Goal: Task Accomplishment & Management: Manage account settings

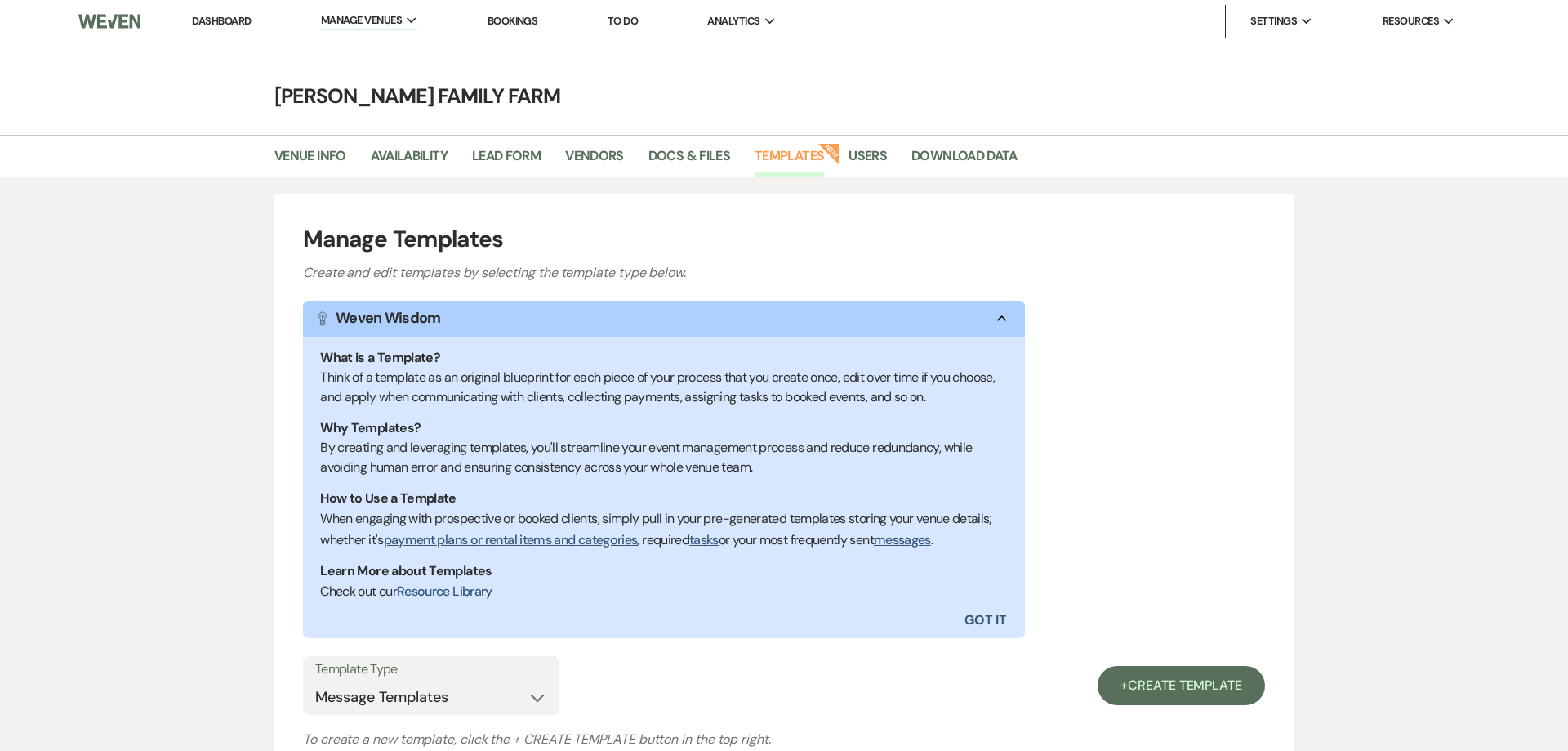
select select "Message Templates"
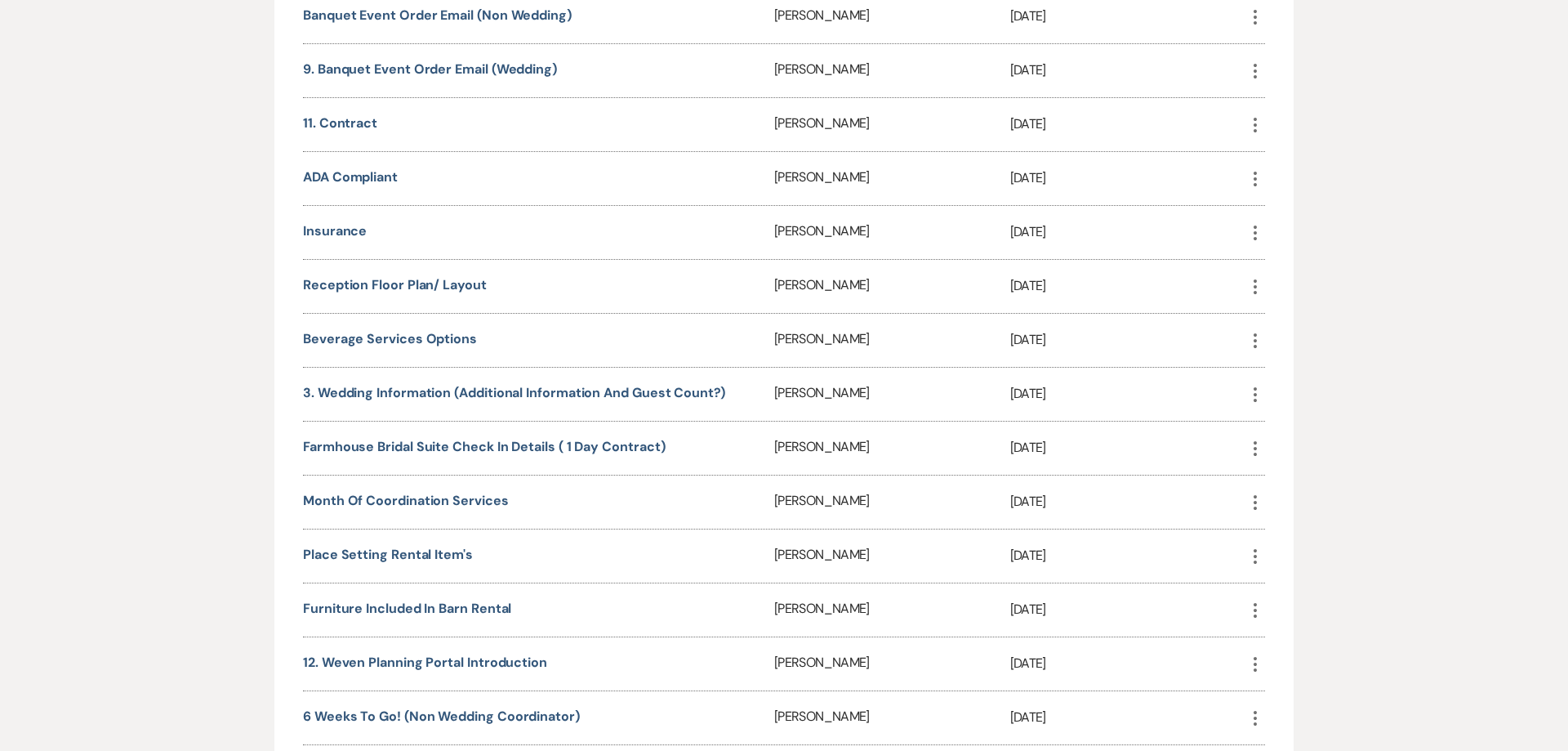
scroll to position [990, 0]
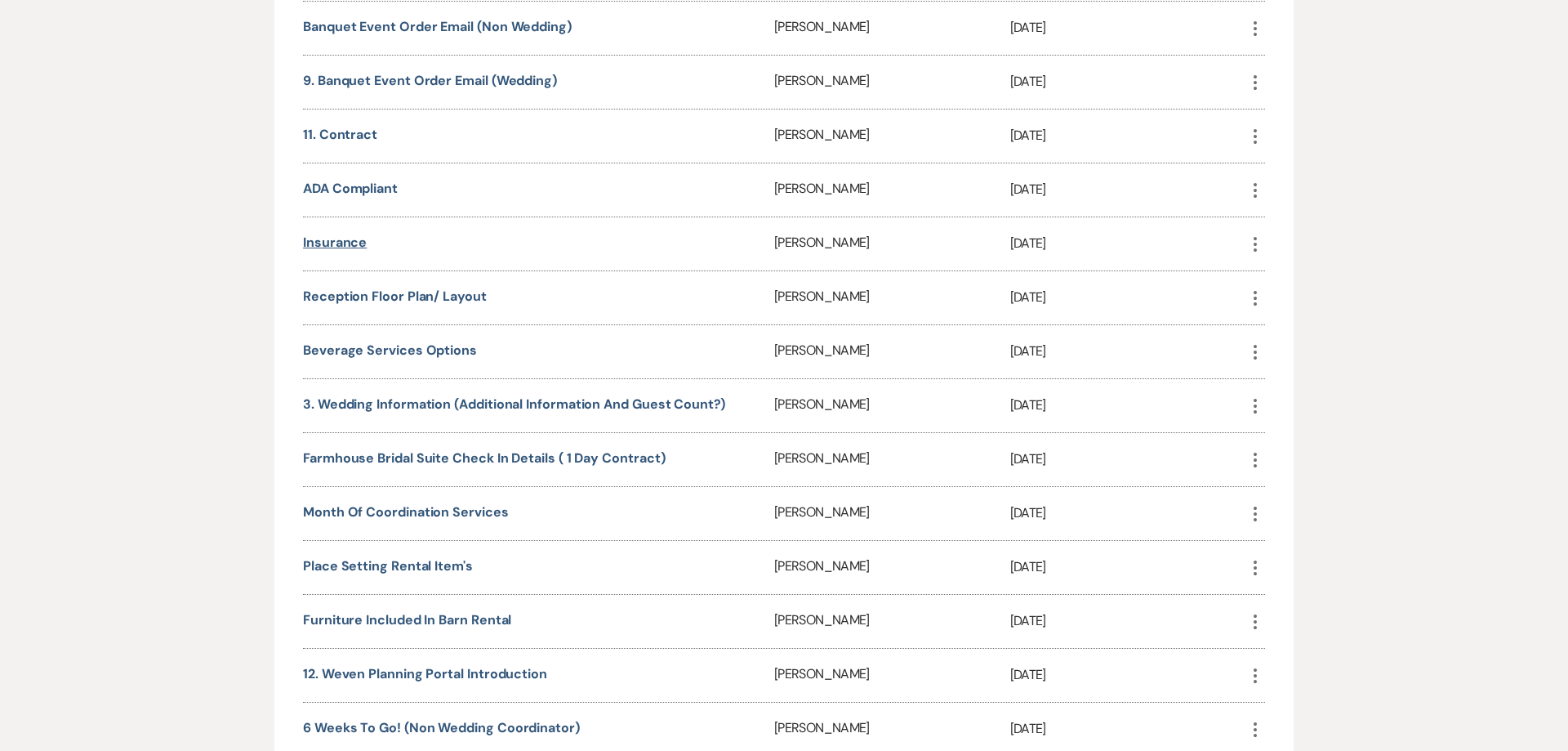
click at [319, 245] on link "Insurance" at bounding box center [335, 242] width 64 height 17
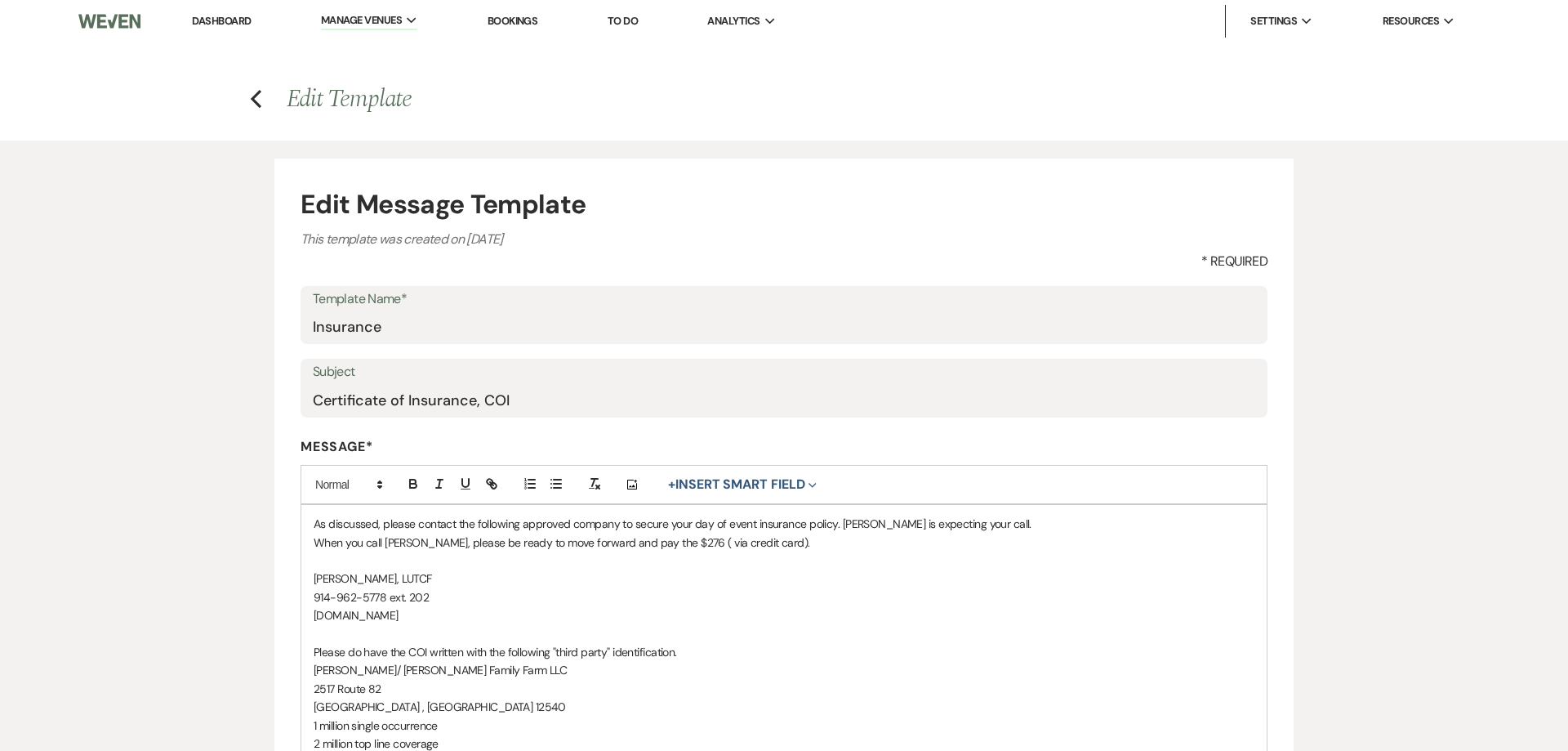
scroll to position [375, 0]
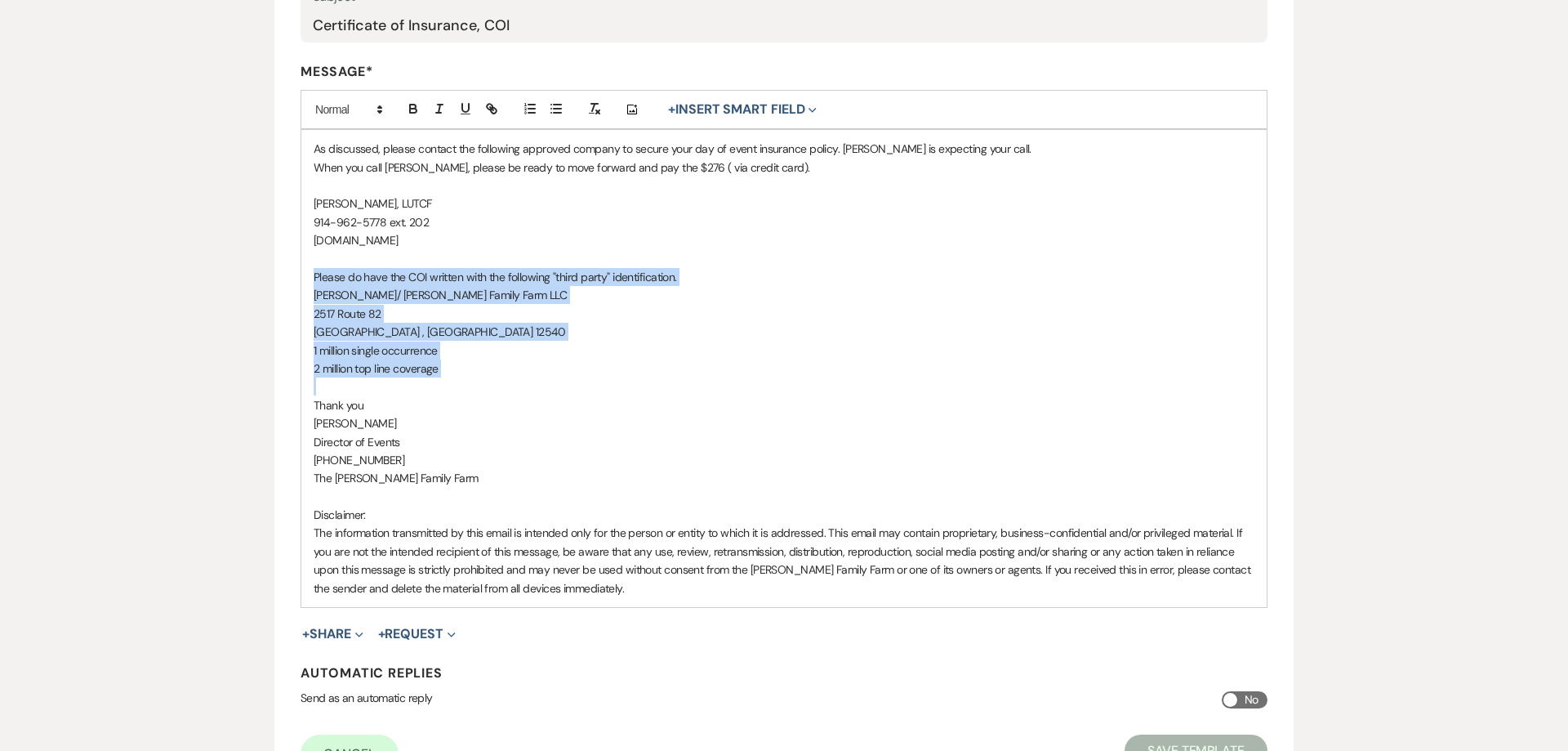
drag, startPoint x: 313, startPoint y: 278, endPoint x: 465, endPoint y: 379, distance: 182.5
click at [465, 379] on div "As discussed, please contact the following approved company to secure your day …" at bounding box center [784, 369] width 966 height 477
copy div "Please do have the COI written with the following "third party" identification.…"
click at [495, 334] on p "[GEOGRAPHIC_DATA] , [GEOGRAPHIC_DATA] 12540" at bounding box center [784, 331] width 941 height 18
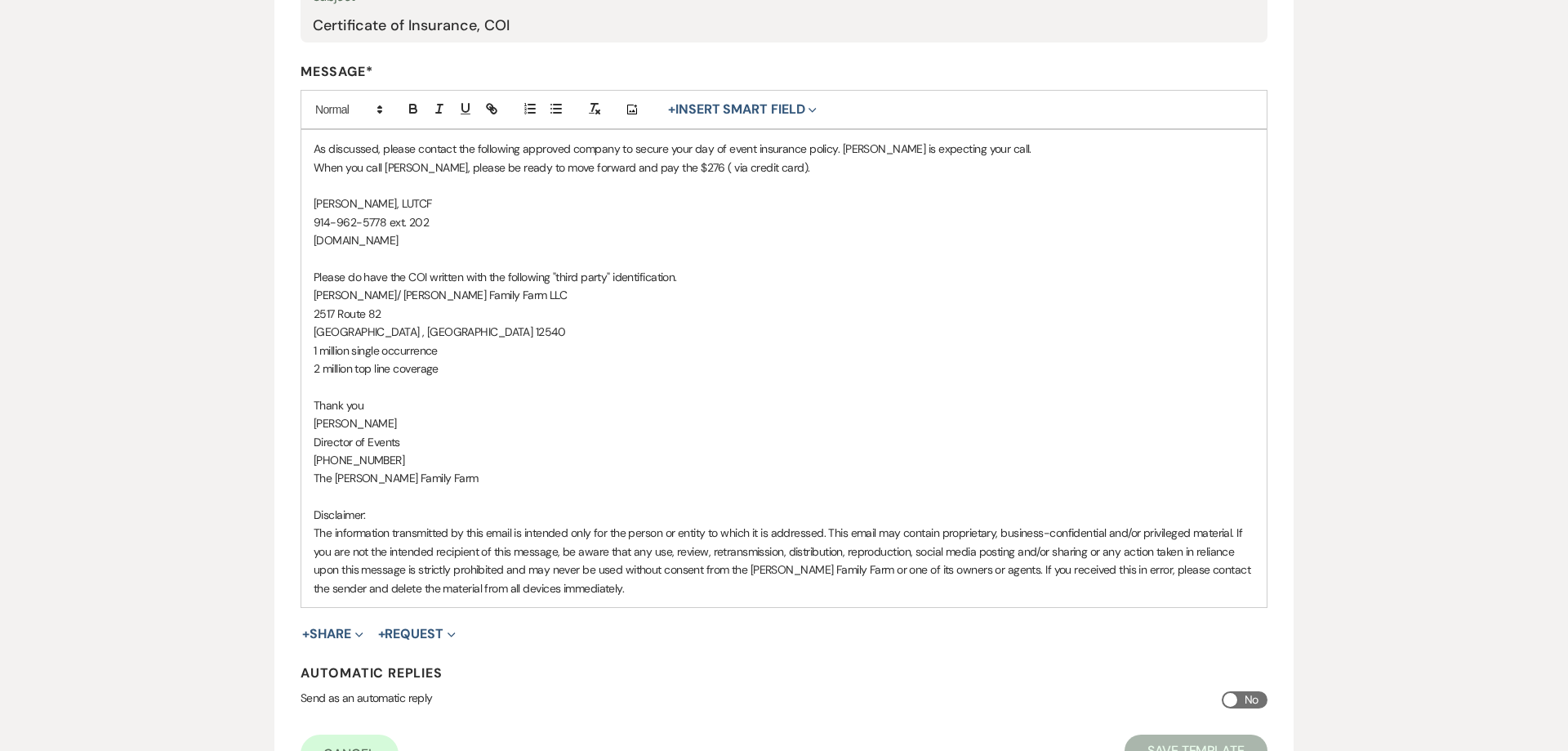
click at [501, 418] on p "[PERSON_NAME]" at bounding box center [784, 423] width 941 height 18
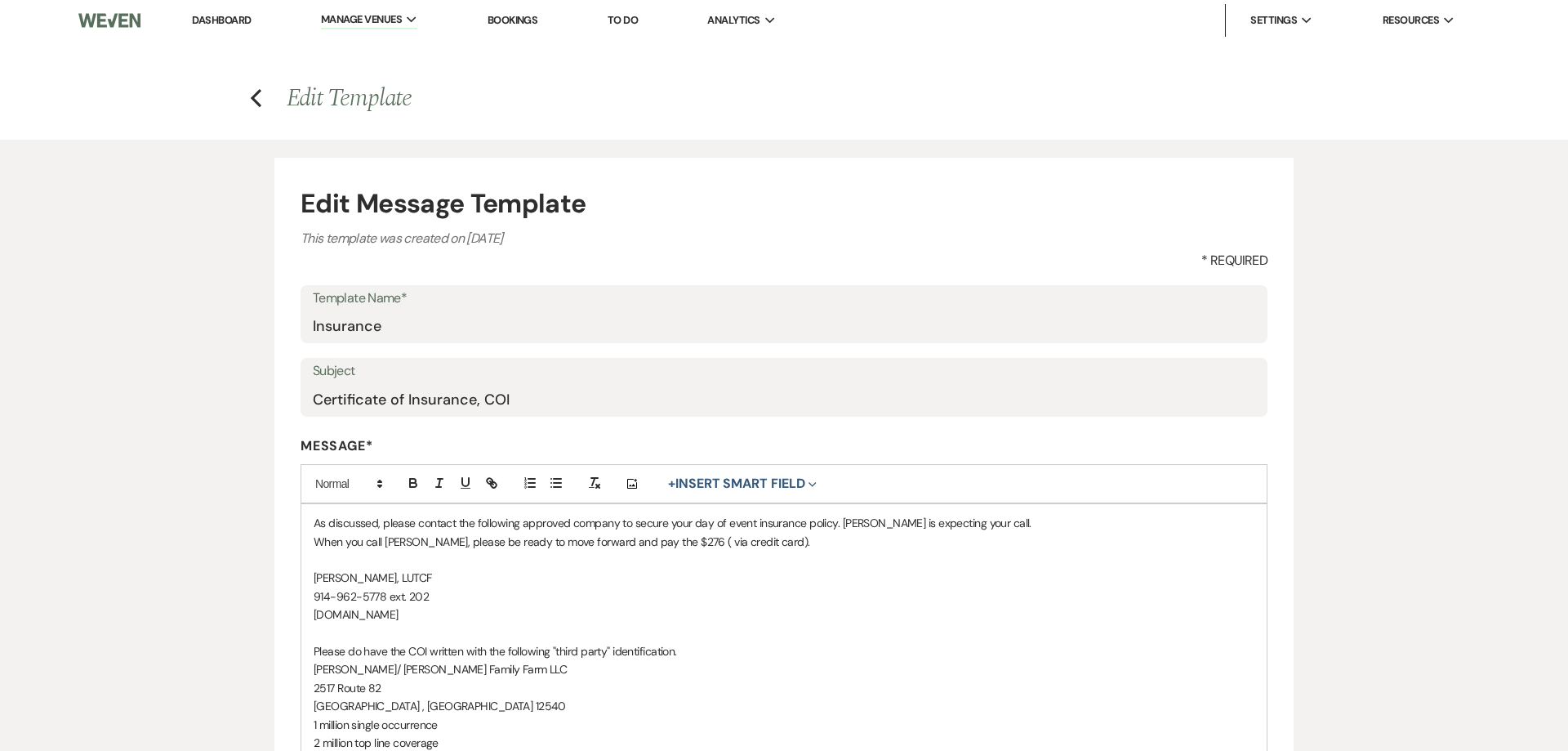
scroll to position [0, 0]
click at [194, 21] on link "Dashboard" at bounding box center [222, 21] width 59 height 14
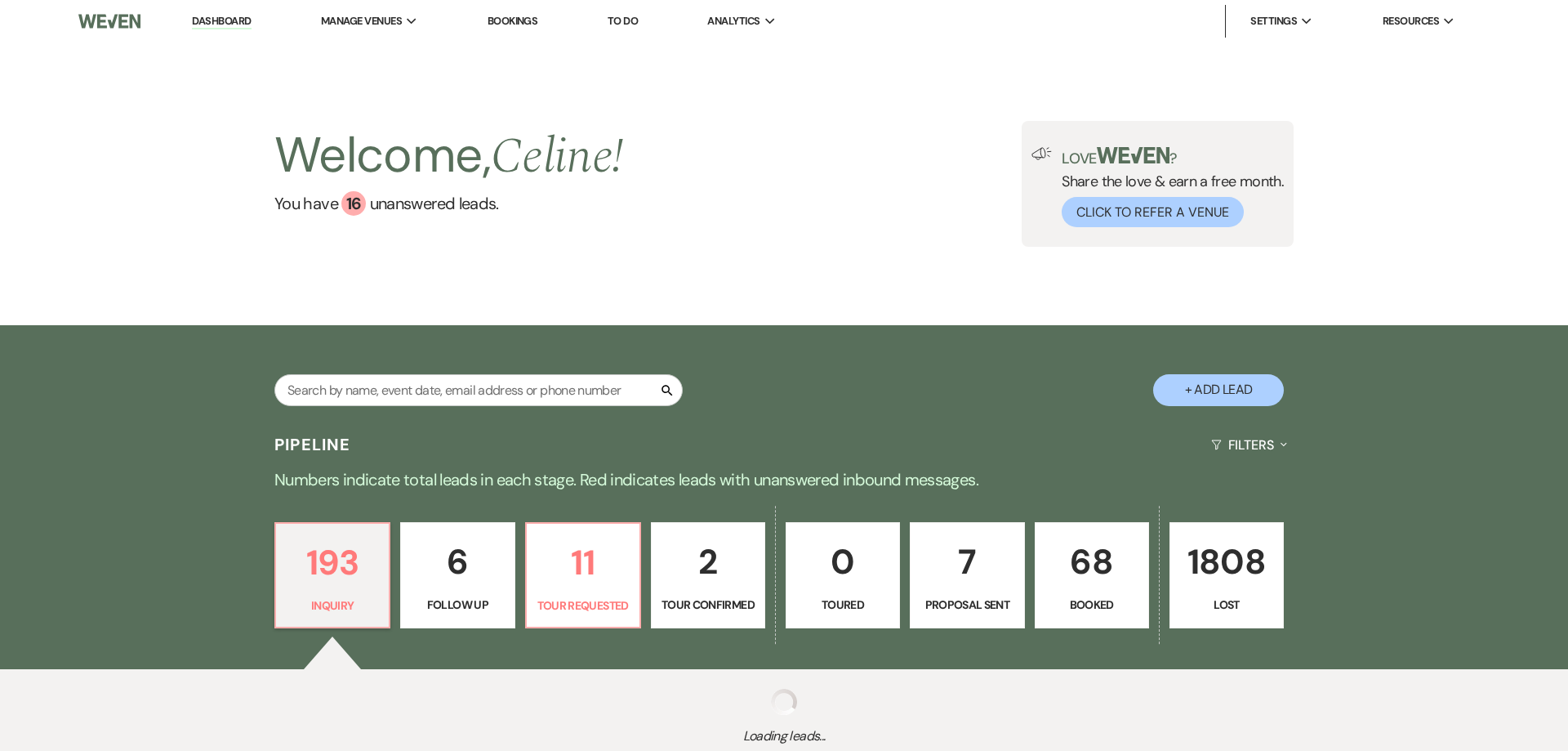
scroll to position [119, 0]
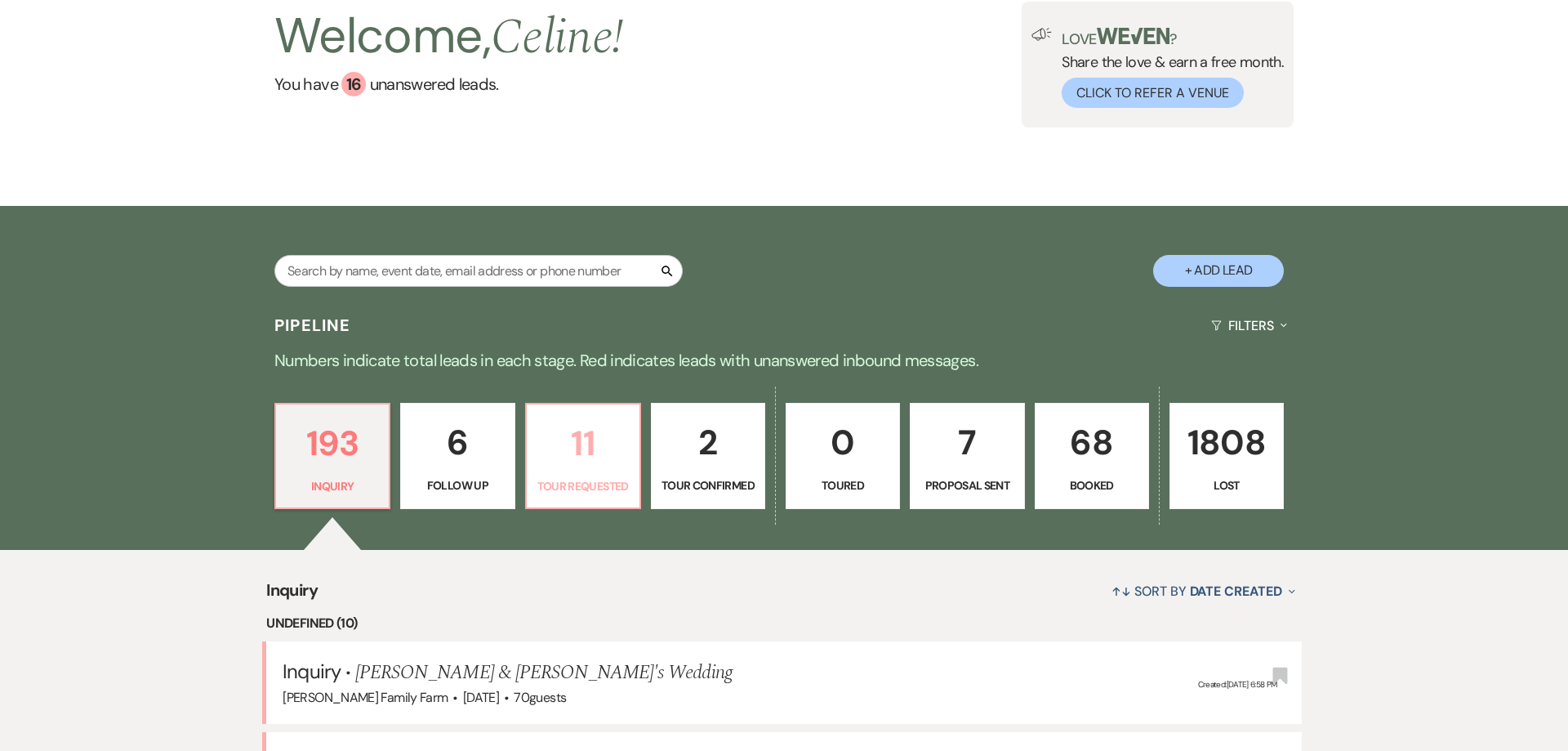
click at [588, 477] on p "Tour Requested" at bounding box center [583, 486] width 93 height 18
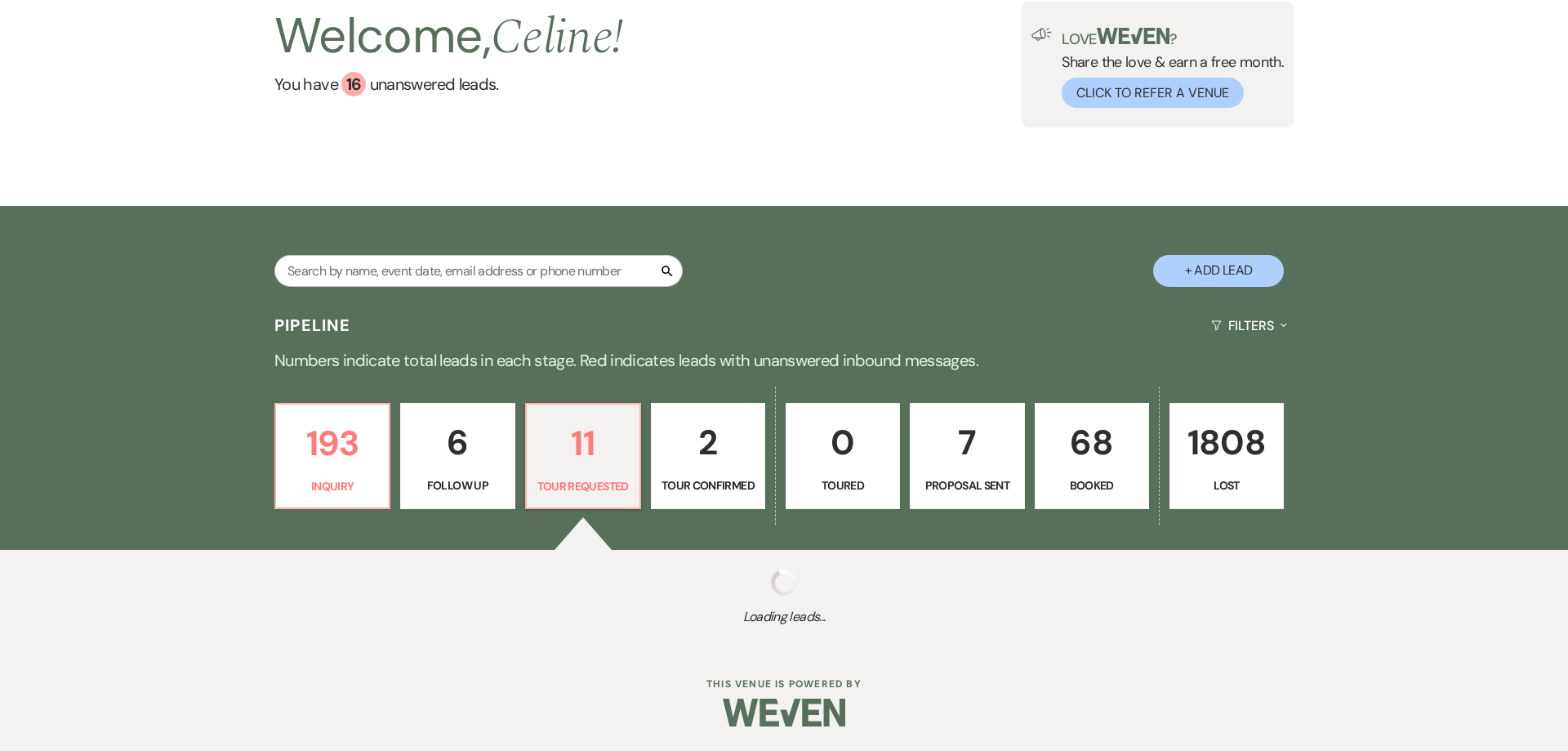
select select "2"
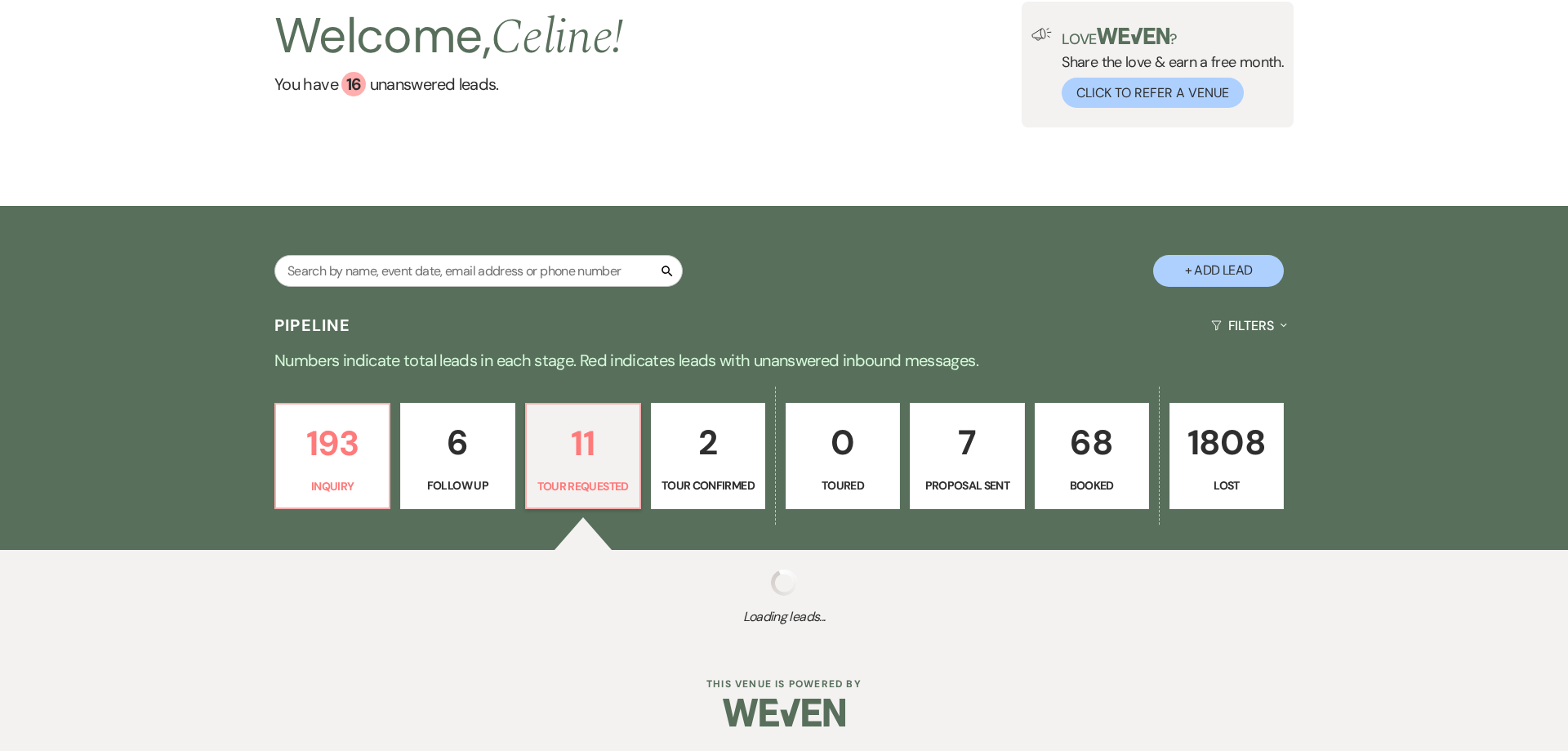
select select "2"
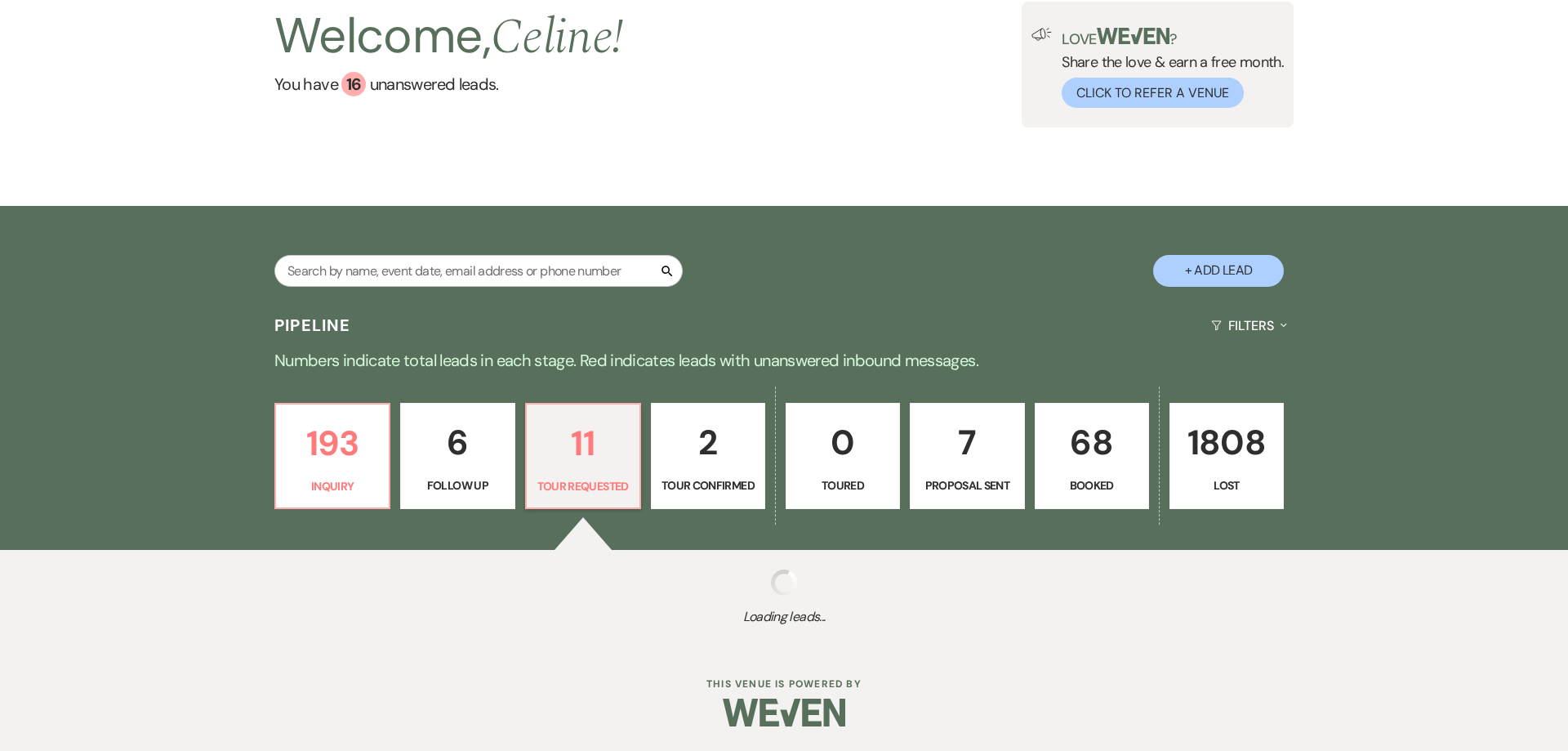
select select "2"
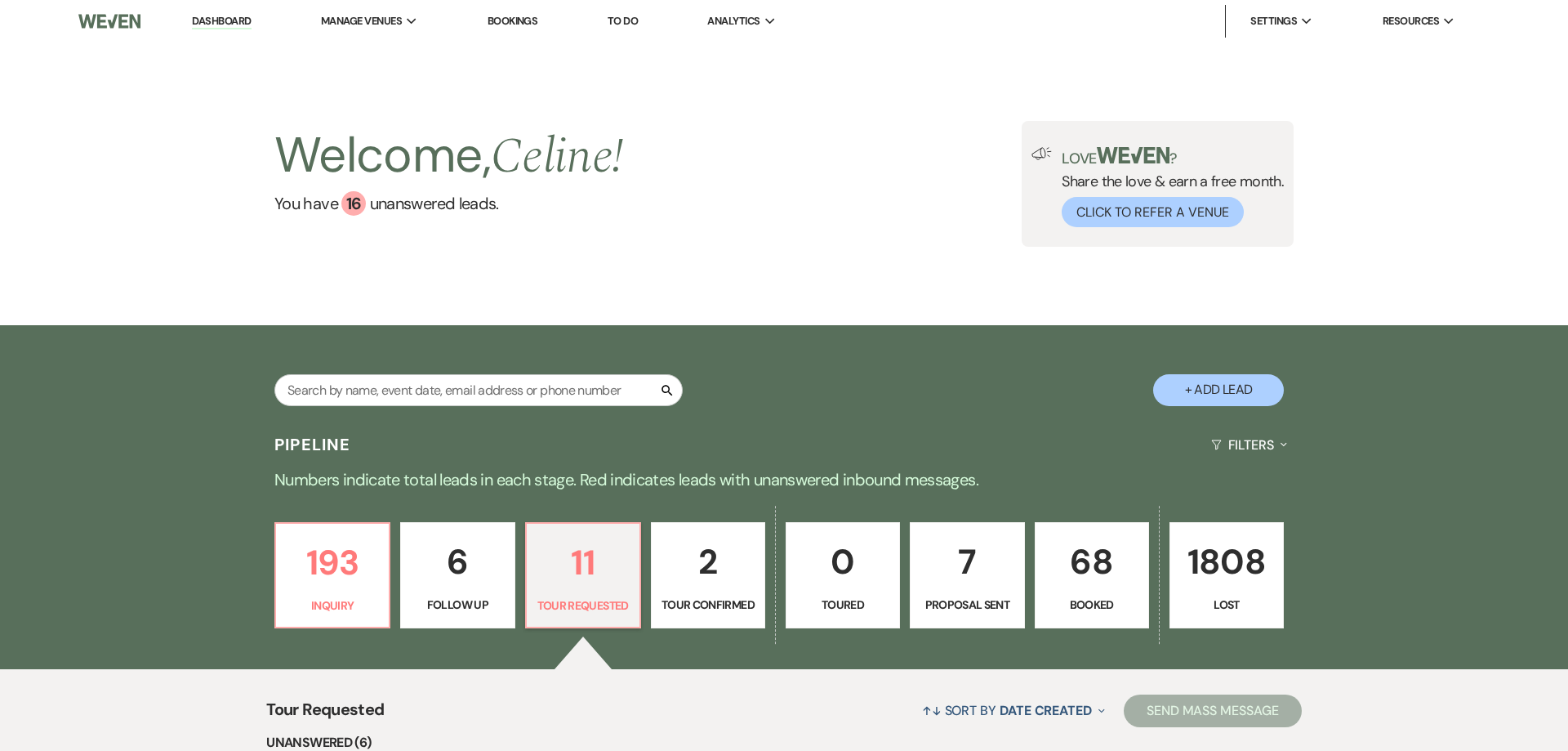
click at [811, 317] on div "Welcome, [PERSON_NAME] ! You have 16 unanswered lead s . Love ? Share the love …" at bounding box center [784, 184] width 1568 height 283
click at [818, 171] on div "Welcome, [PERSON_NAME] ! You have 16 unanswered lead s . Love ? Share the love …" at bounding box center [784, 184] width 1177 height 126
